Goal: Transaction & Acquisition: Purchase product/service

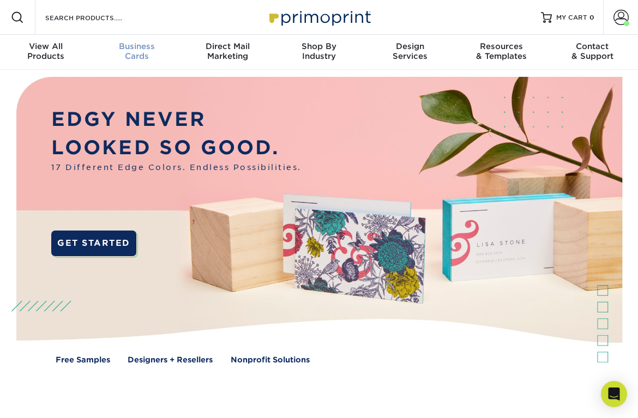
click at [136, 55] on div "Business Cards" at bounding box center [136, 51] width 91 height 20
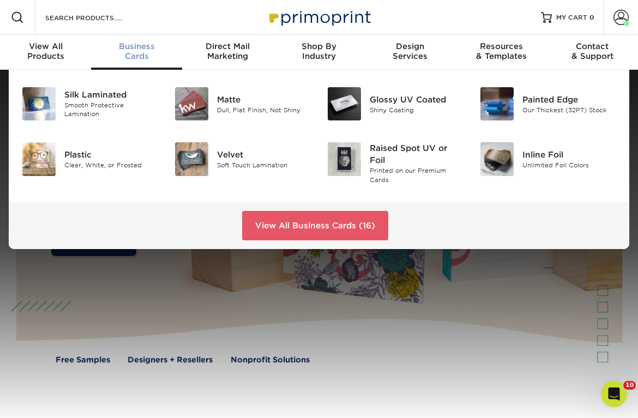
click at [126, 52] on div "Business Cards" at bounding box center [136, 51] width 91 height 20
click at [394, 101] on div "Glossy UV Coated" at bounding box center [417, 99] width 94 height 12
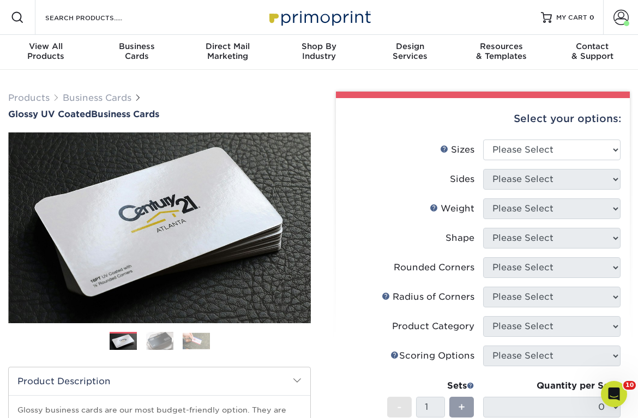
click at [529, 197] on li "Sides Please Select" at bounding box center [482, 183] width 275 height 29
select select "2.00x3.50"
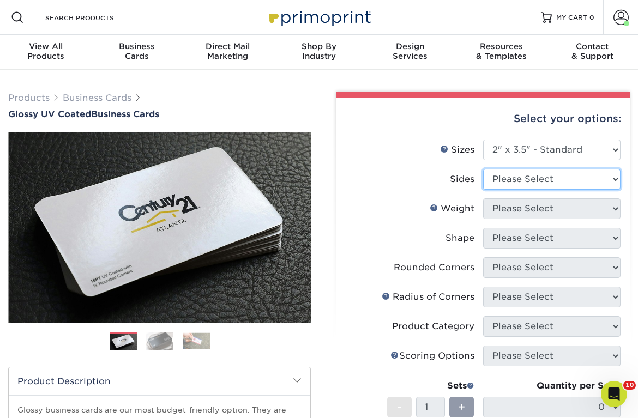
select select "13abbda7-1d64-4f25-8bb2-c179b224825d"
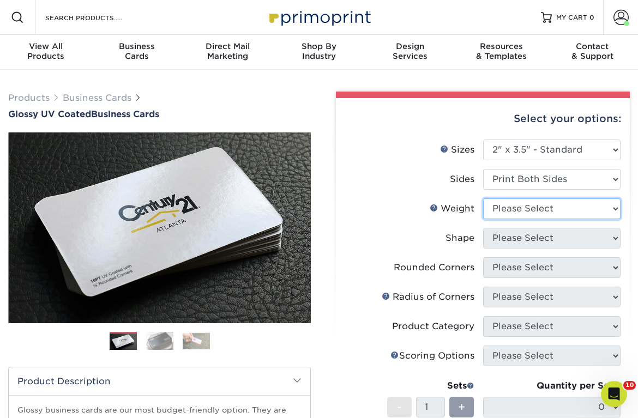
select select "16PT"
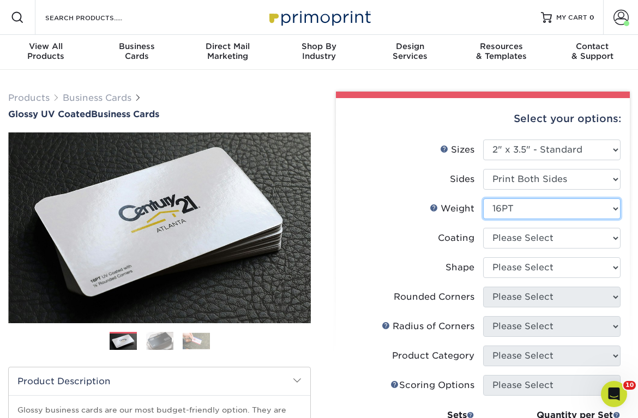
scroll to position [2, 0]
